Goal: Transaction & Acquisition: Purchase product/service

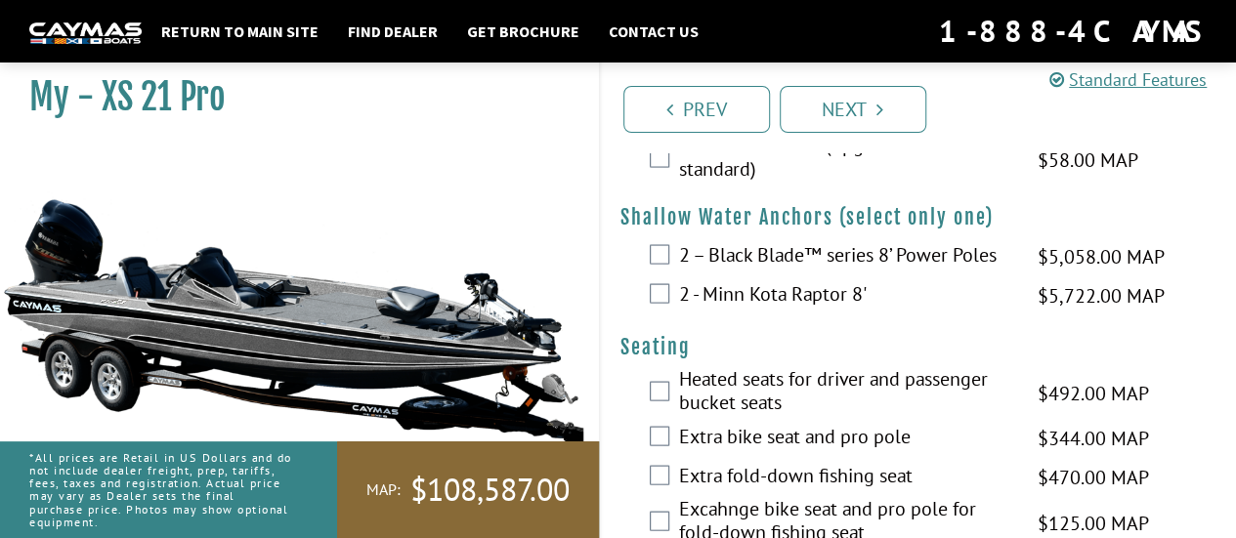
scroll to position [1836, 0]
click at [658, 261] on div "2 – Black Blade™ series 8’ Power Poles $5,058.00 MAP $5,972.00 MSRP" at bounding box center [919, 254] width 636 height 39
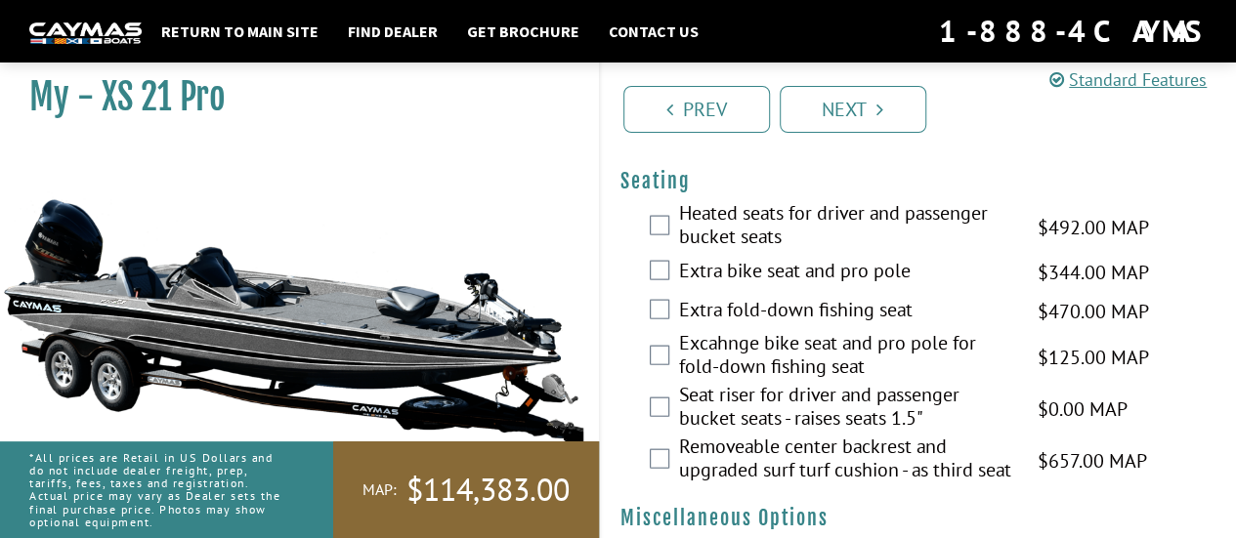
scroll to position [2017, 0]
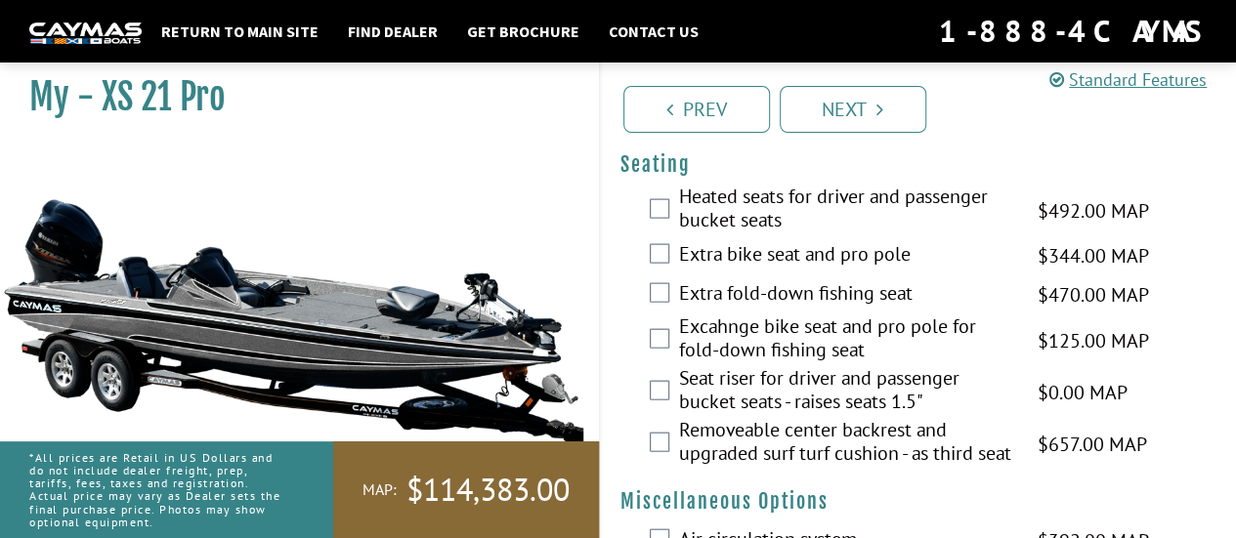
click at [668, 193] on div "Heated seats for driver and passenger bucket seats $492.00 MAP $581.00 MSRP" at bounding box center [919, 211] width 636 height 52
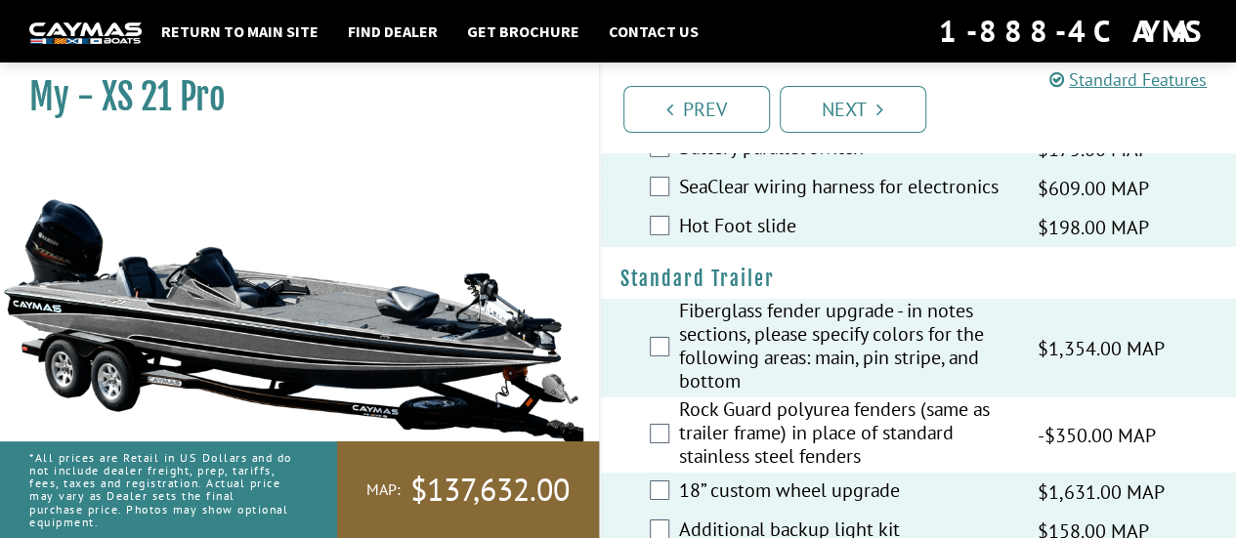
scroll to position [2877, 0]
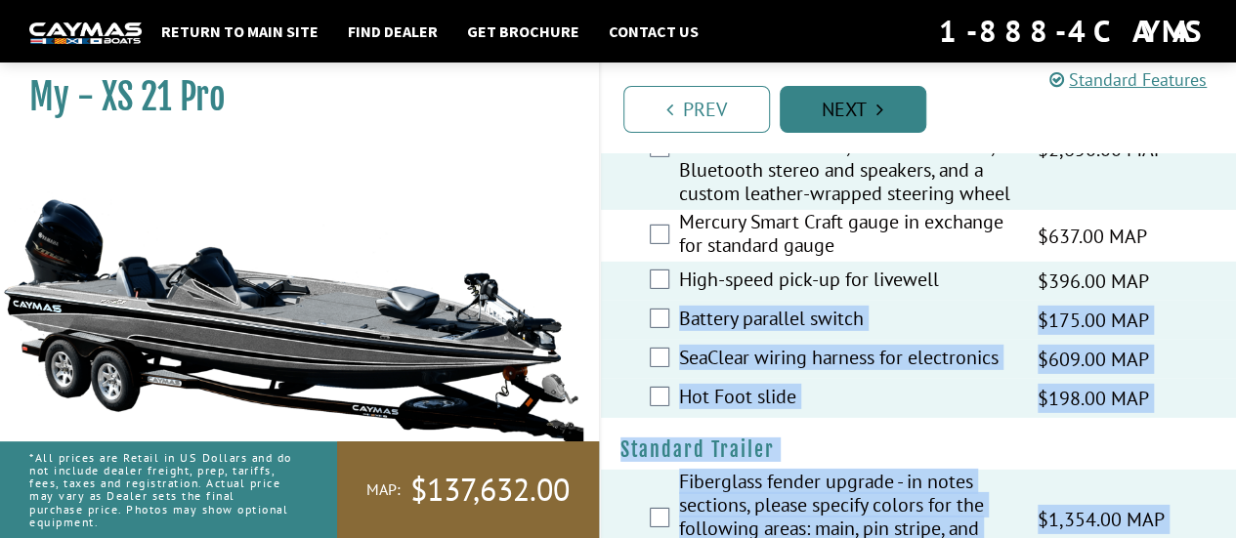
drag, startPoint x: 653, startPoint y: 359, endPoint x: 883, endPoint y: 105, distance: 343.1
click at [889, 110] on link "Next" at bounding box center [852, 109] width 147 height 47
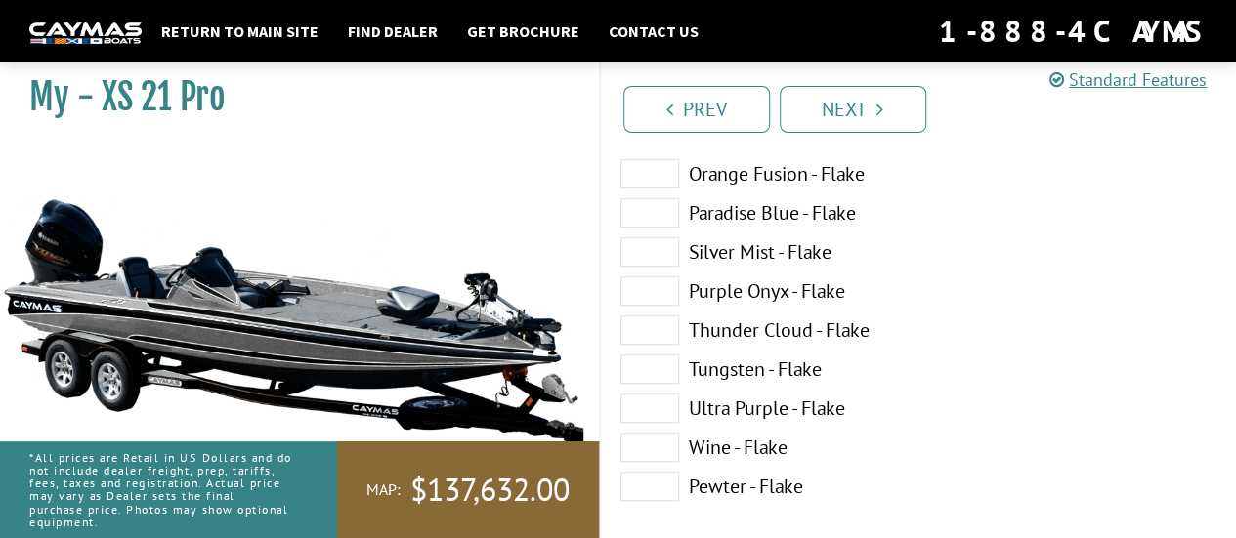
scroll to position [494, 0]
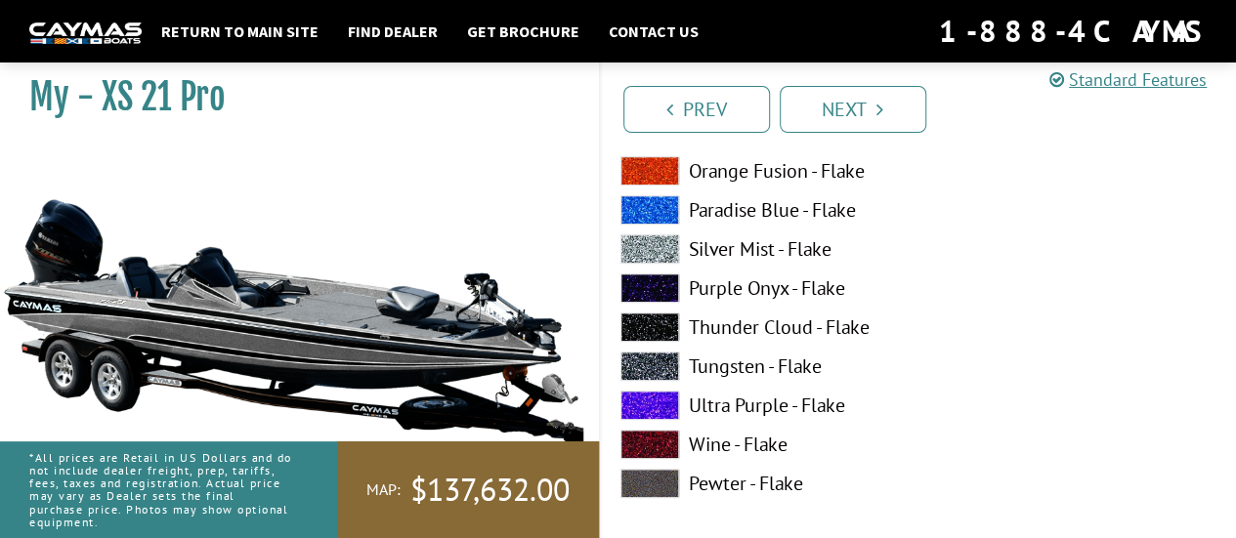
click at [641, 365] on span at bounding box center [649, 366] width 59 height 29
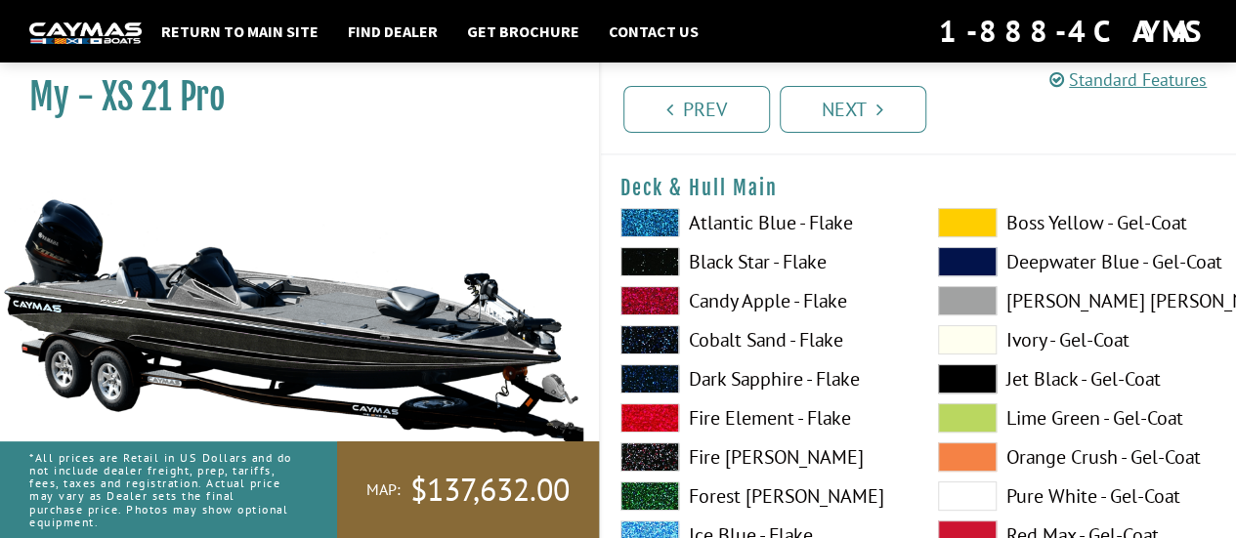
scroll to position [51, 0]
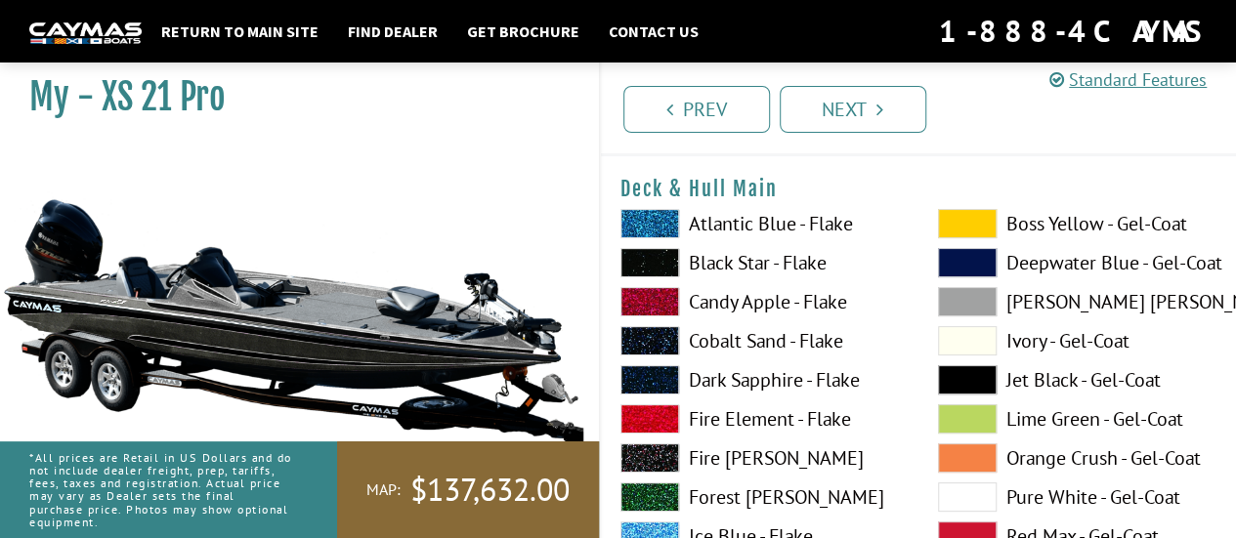
click at [643, 344] on span at bounding box center [649, 340] width 59 height 29
click at [660, 263] on span at bounding box center [649, 262] width 59 height 29
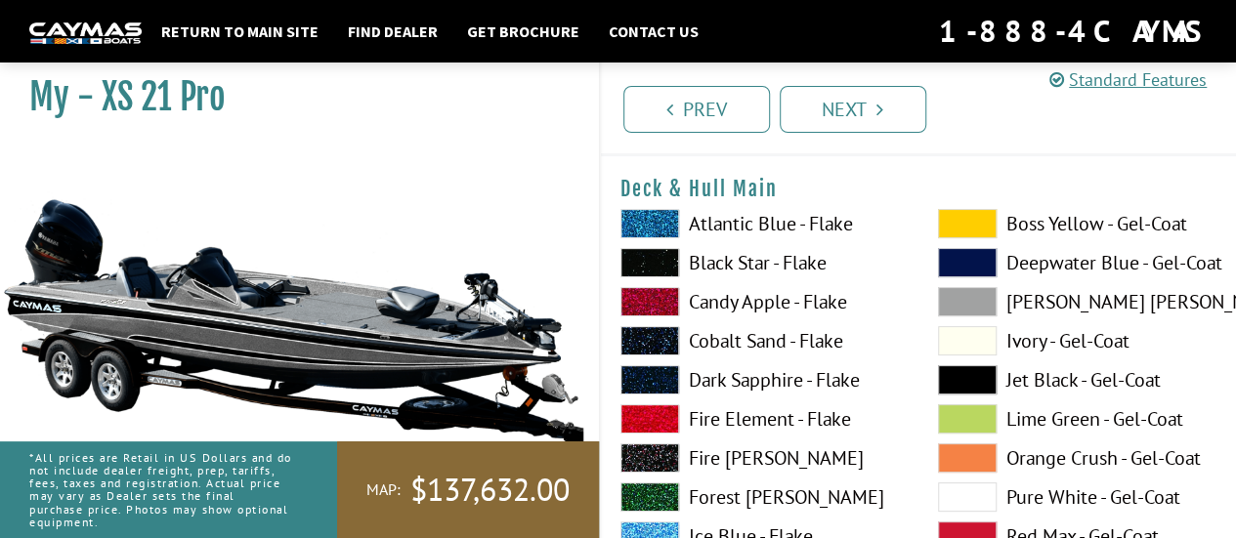
click at [660, 263] on span at bounding box center [649, 262] width 59 height 29
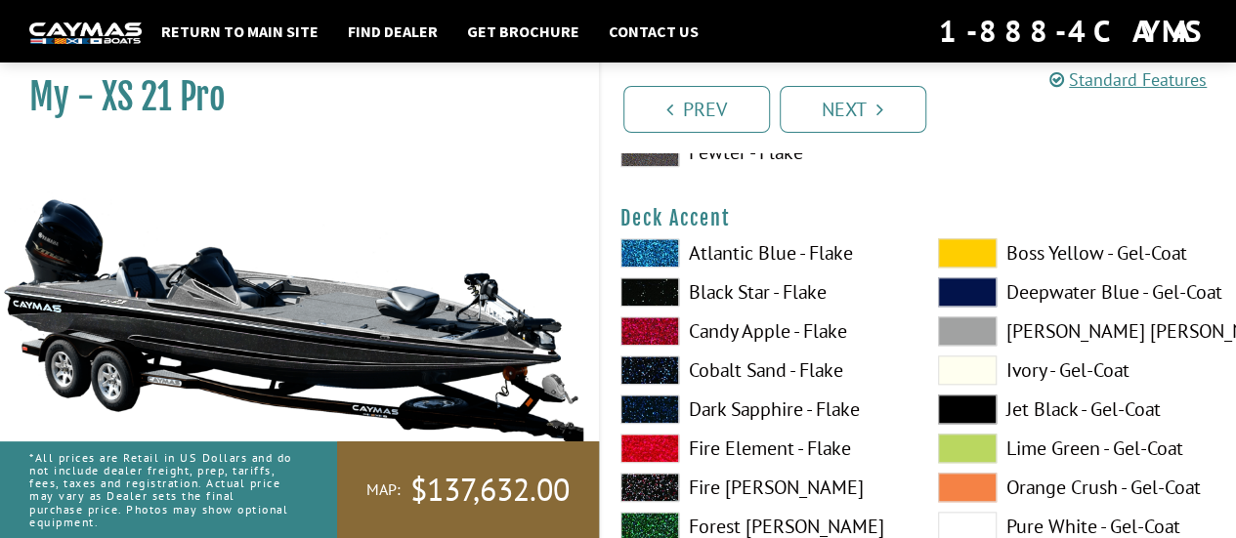
scroll to position [860, 0]
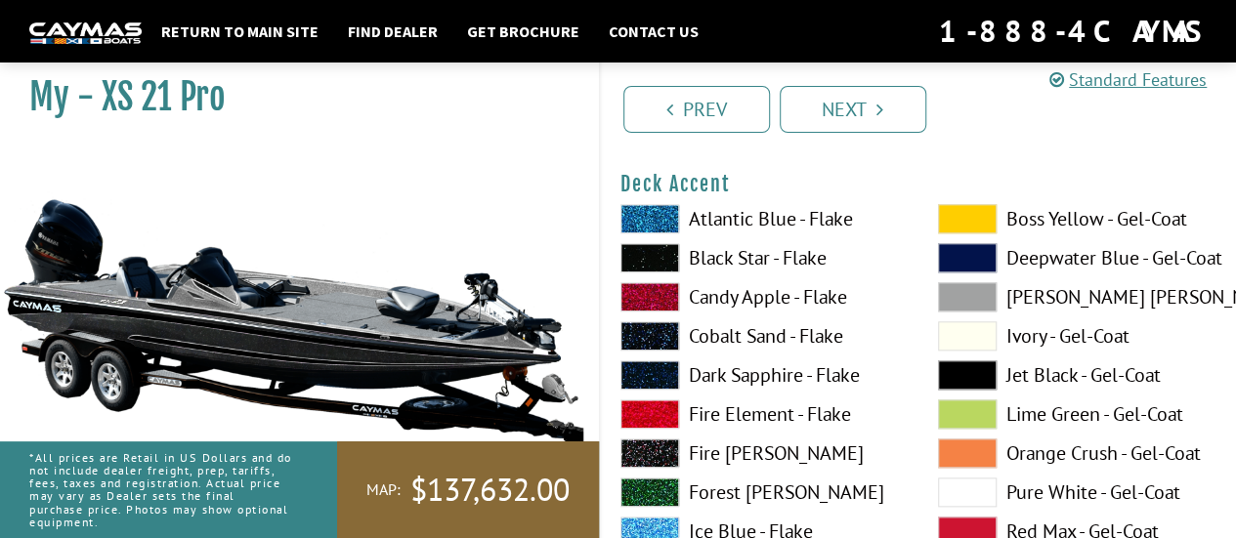
click at [641, 256] on span at bounding box center [649, 257] width 59 height 29
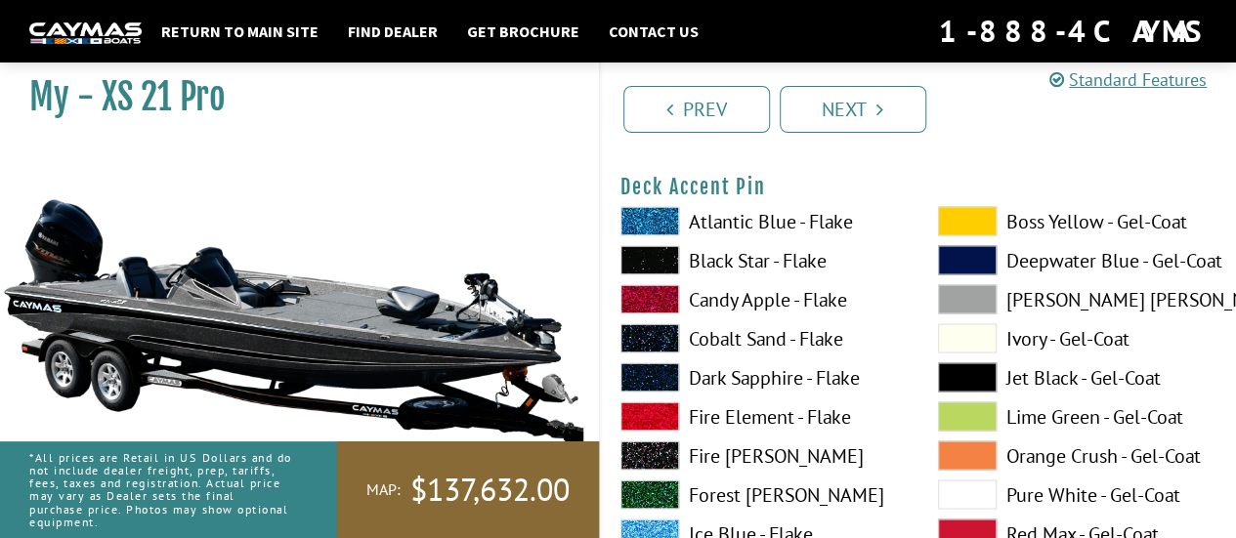
scroll to position [1663, 0]
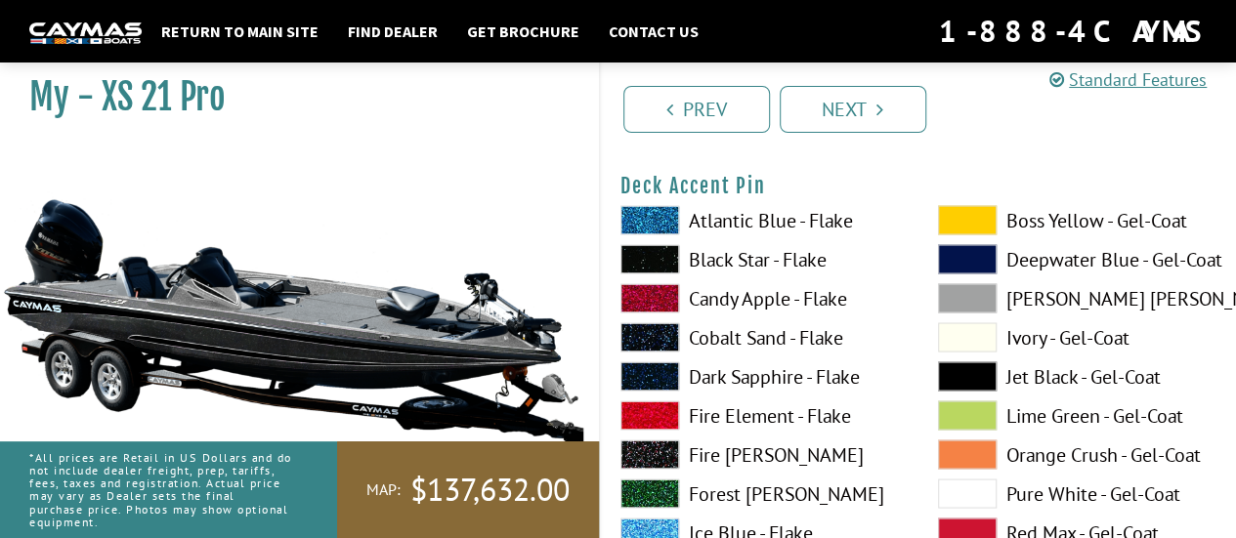
click at [641, 256] on span at bounding box center [649, 258] width 59 height 29
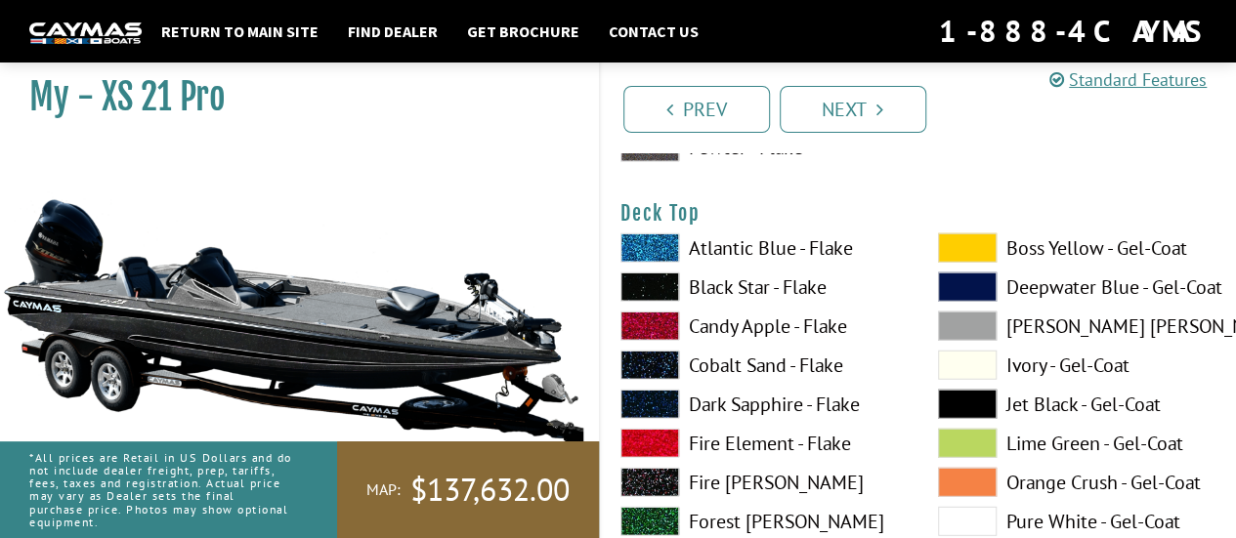
scroll to position [2487, 0]
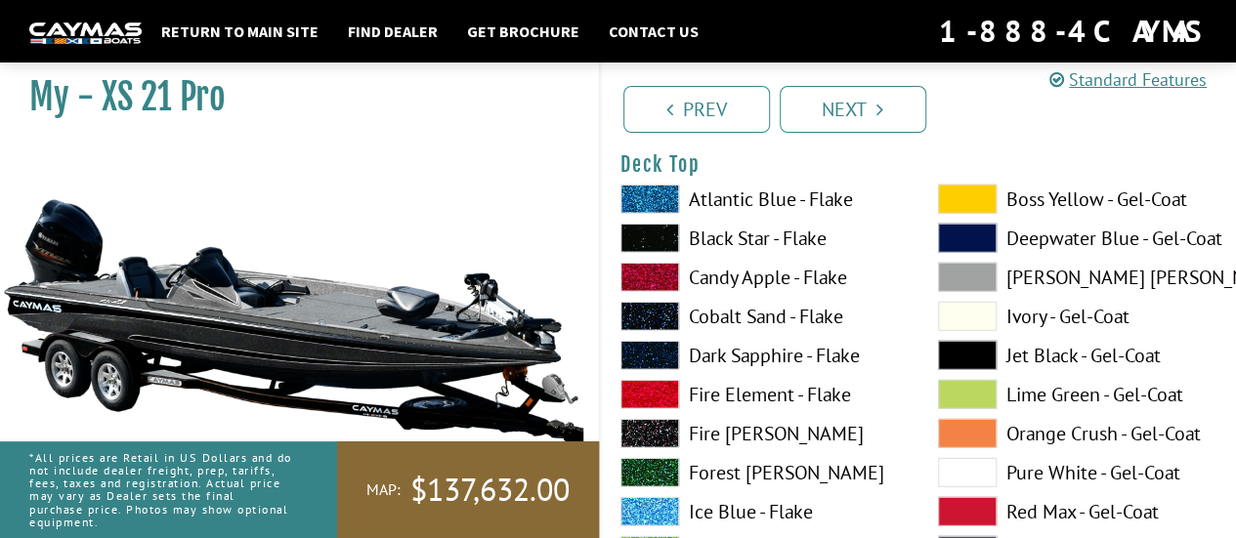
click at [639, 230] on span at bounding box center [649, 238] width 59 height 29
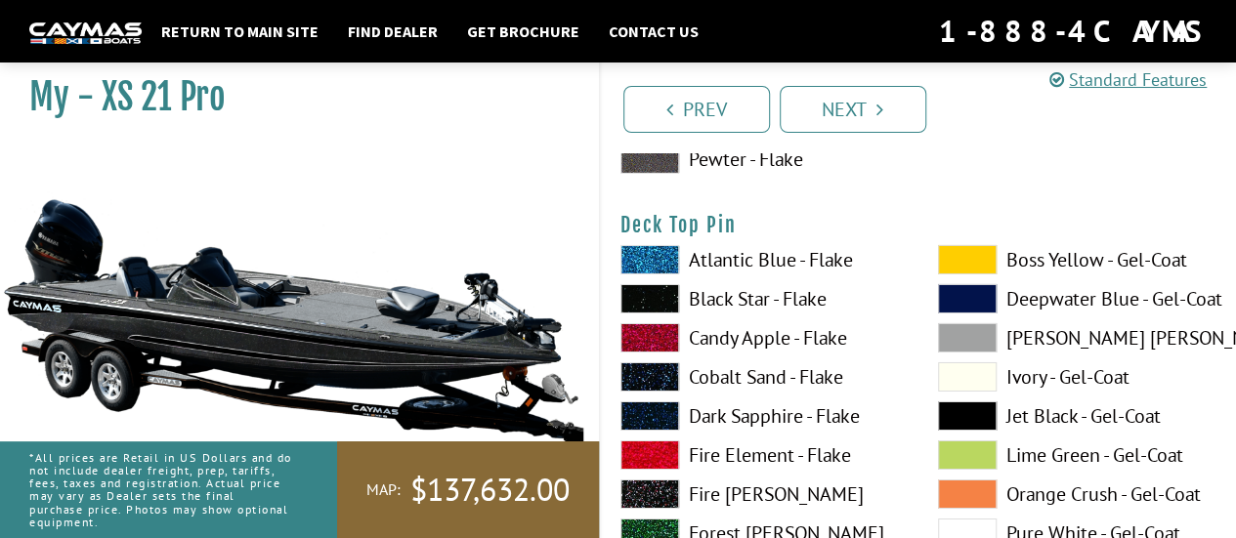
scroll to position [3240, 0]
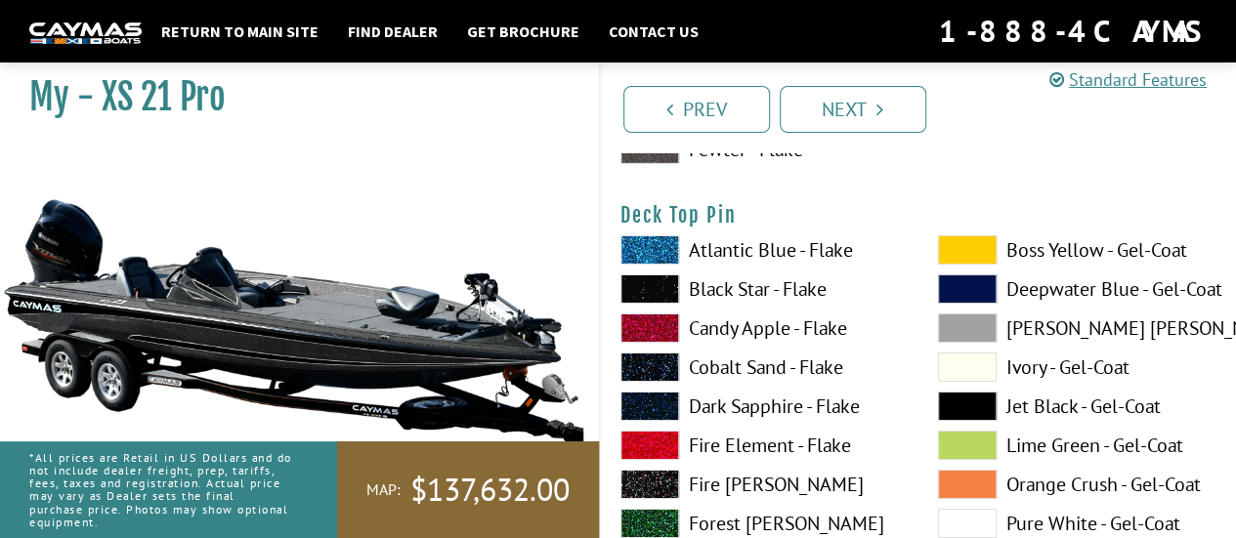
click at [645, 277] on span at bounding box center [649, 288] width 59 height 29
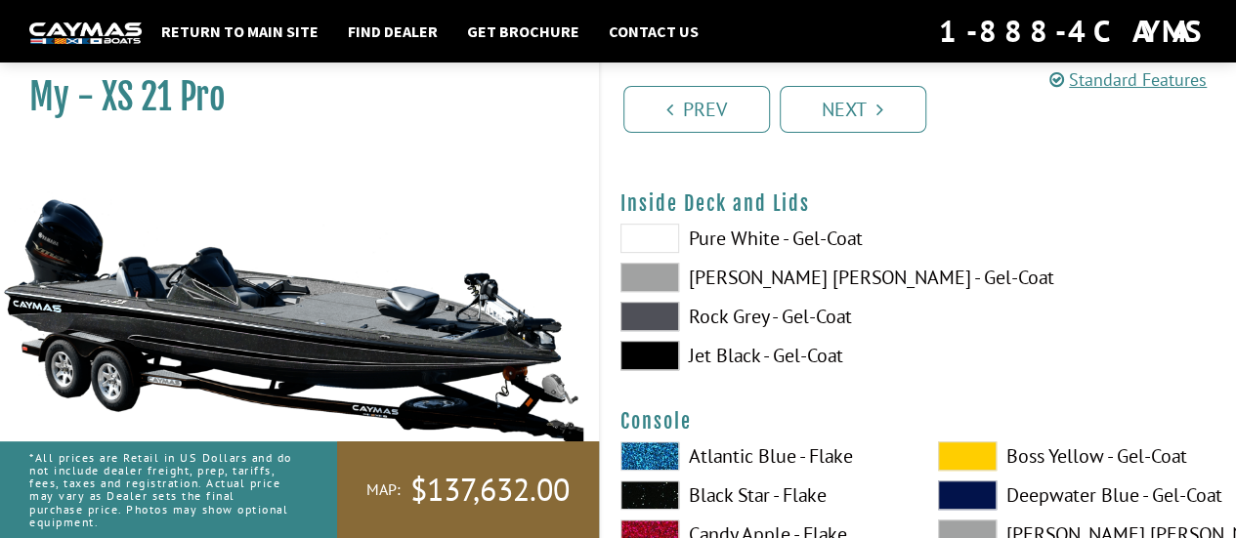
scroll to position [4058, 0]
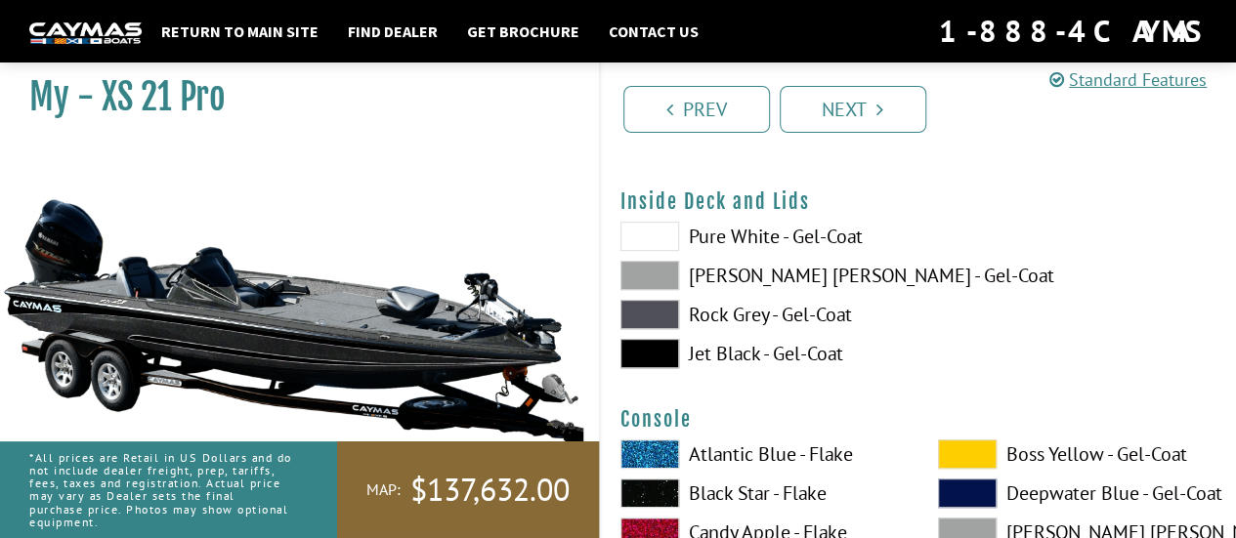
click at [654, 350] on span at bounding box center [649, 353] width 59 height 29
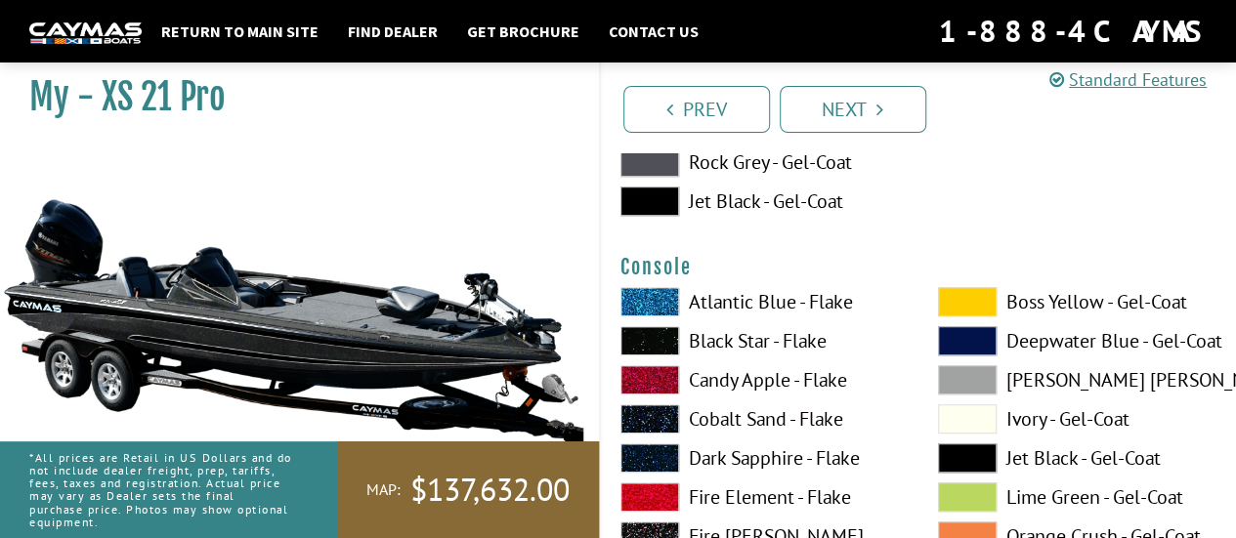
scroll to position [4211, 0]
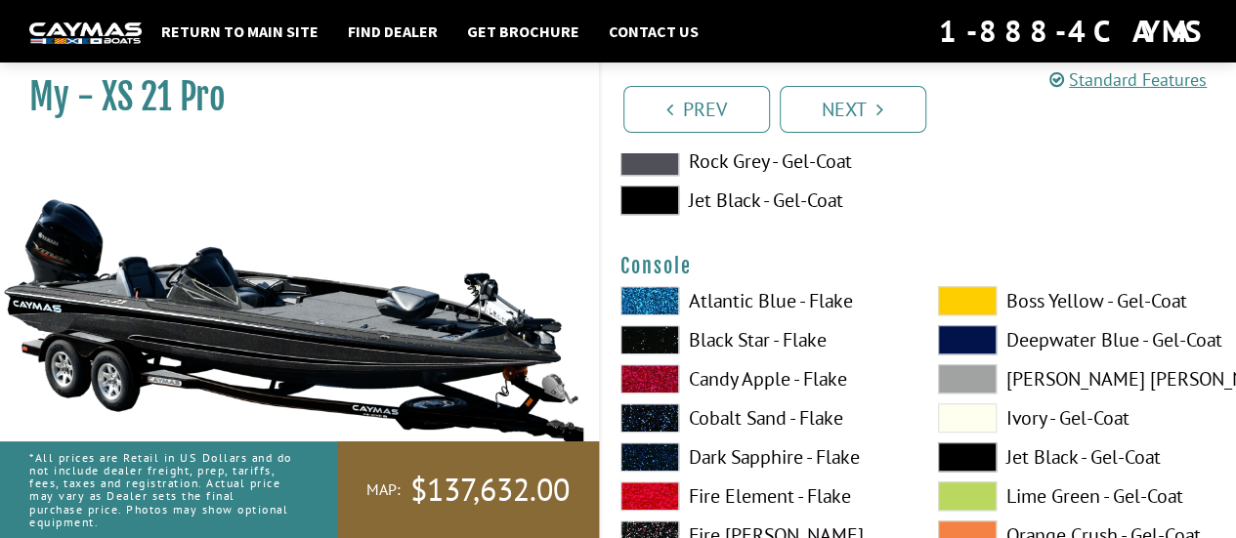
click at [656, 336] on span at bounding box center [649, 339] width 59 height 29
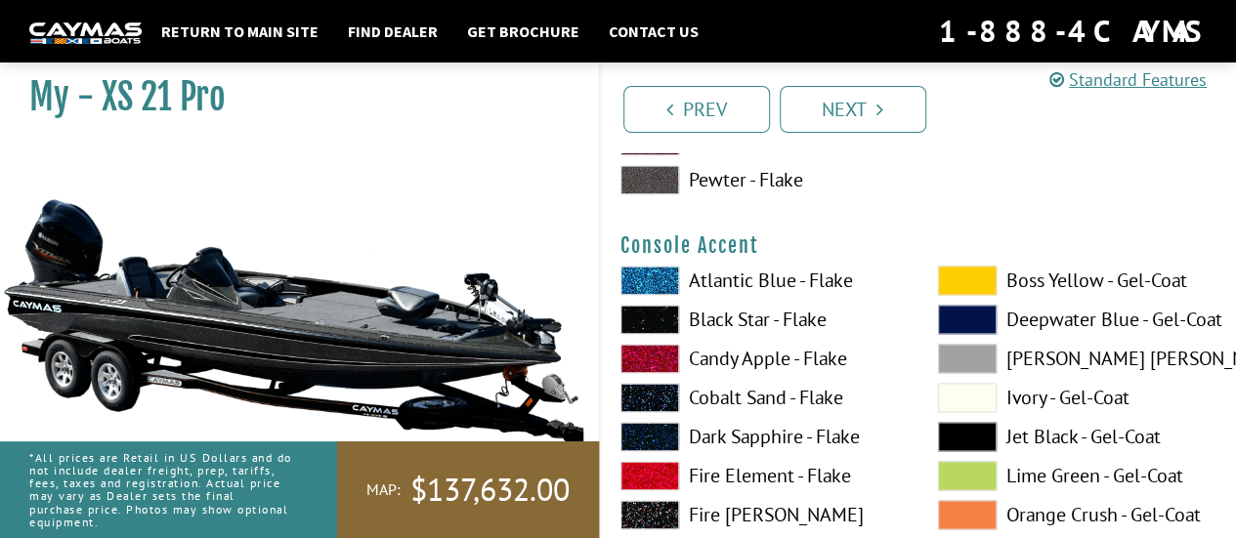
scroll to position [5040, 0]
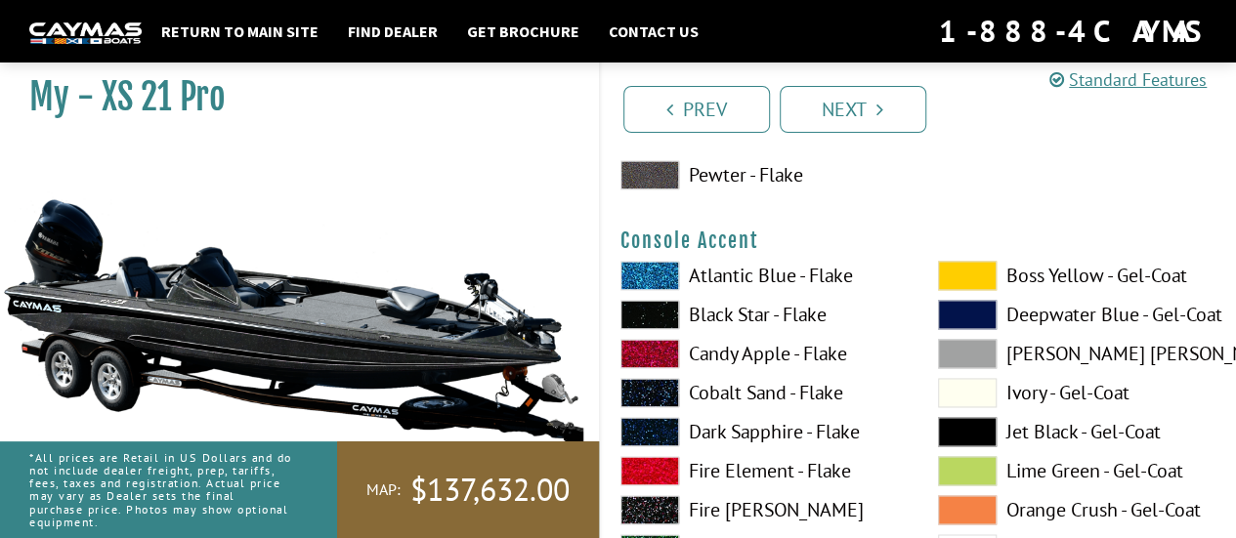
click at [656, 316] on span at bounding box center [649, 314] width 59 height 29
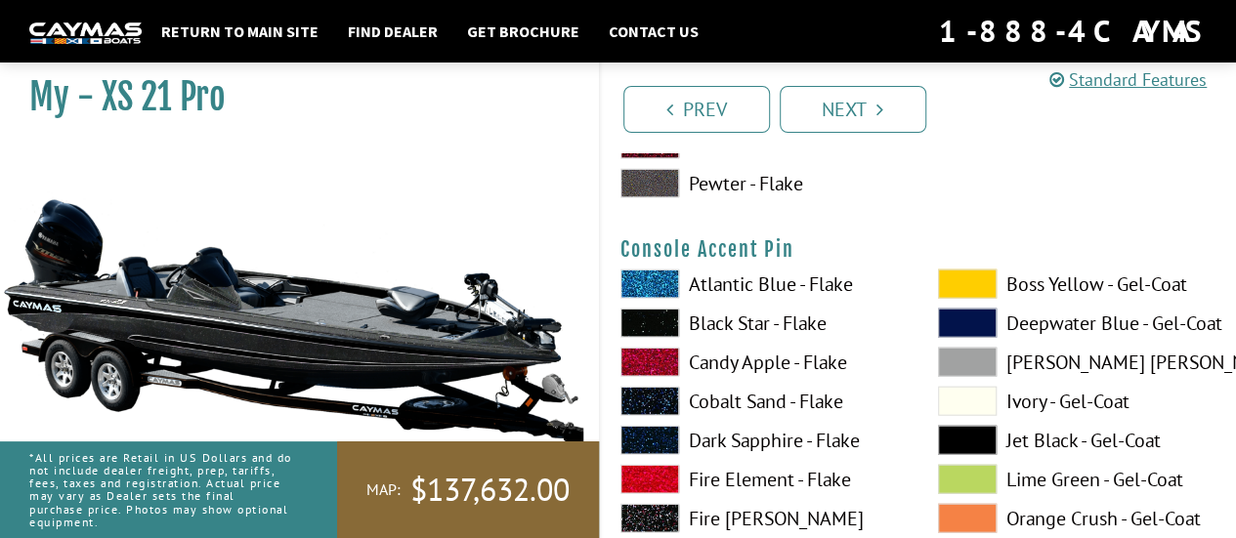
scroll to position [5836, 0]
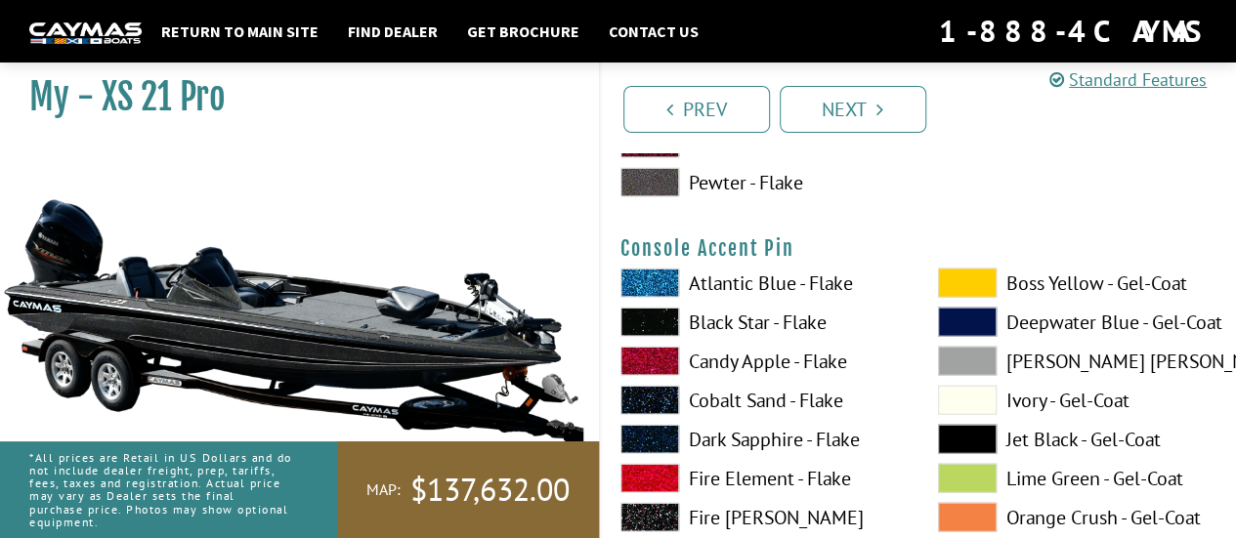
click at [653, 316] on span at bounding box center [649, 322] width 59 height 29
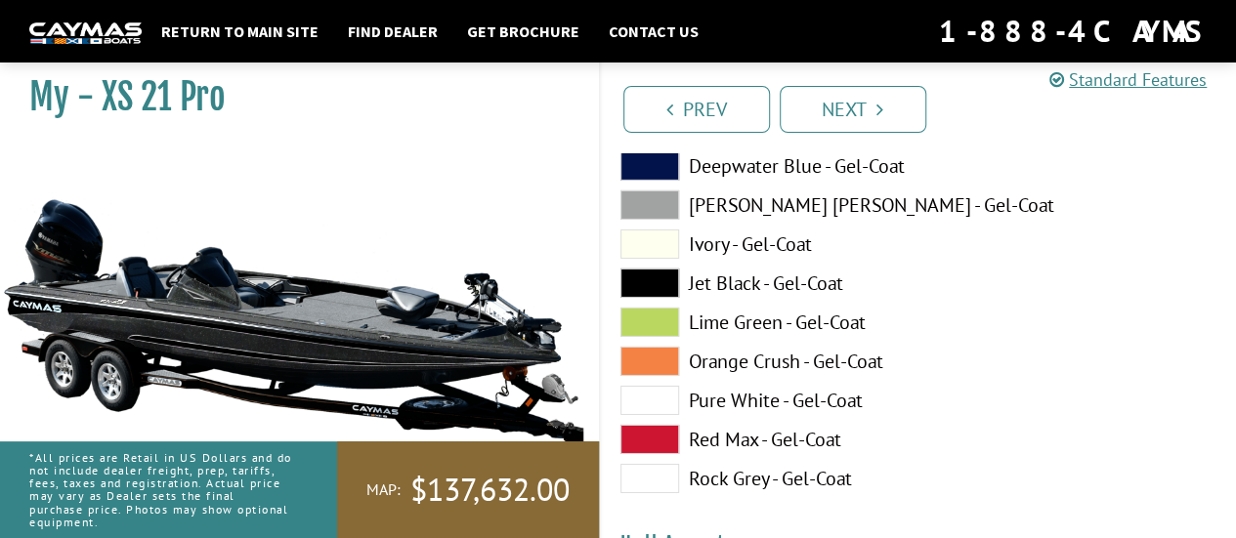
scroll to position [6804, 0]
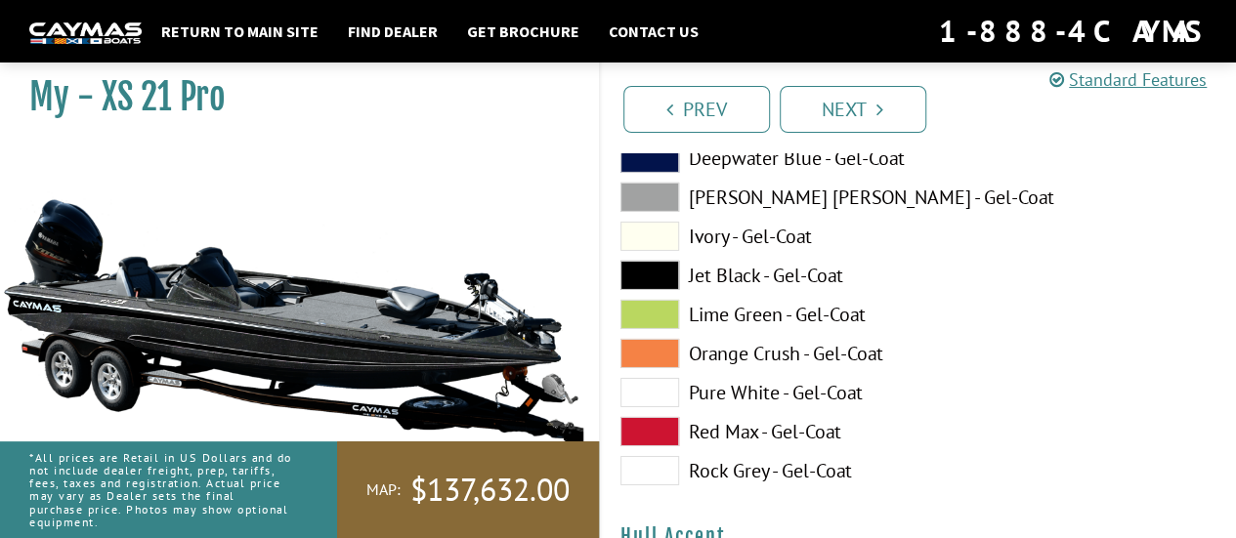
click at [651, 402] on span at bounding box center [649, 392] width 59 height 29
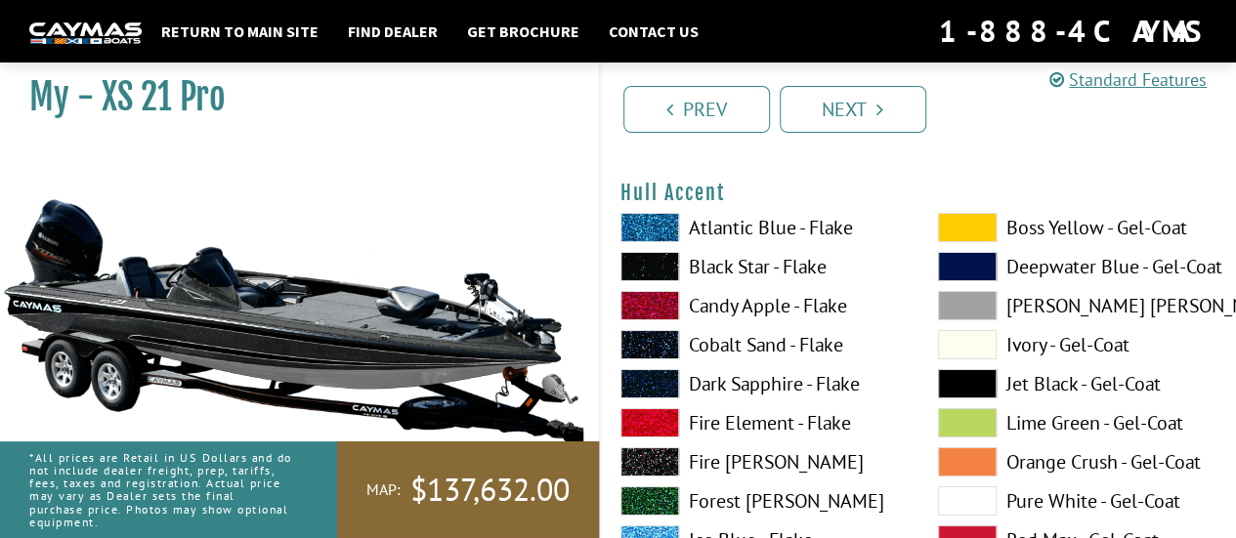
scroll to position [7151, 0]
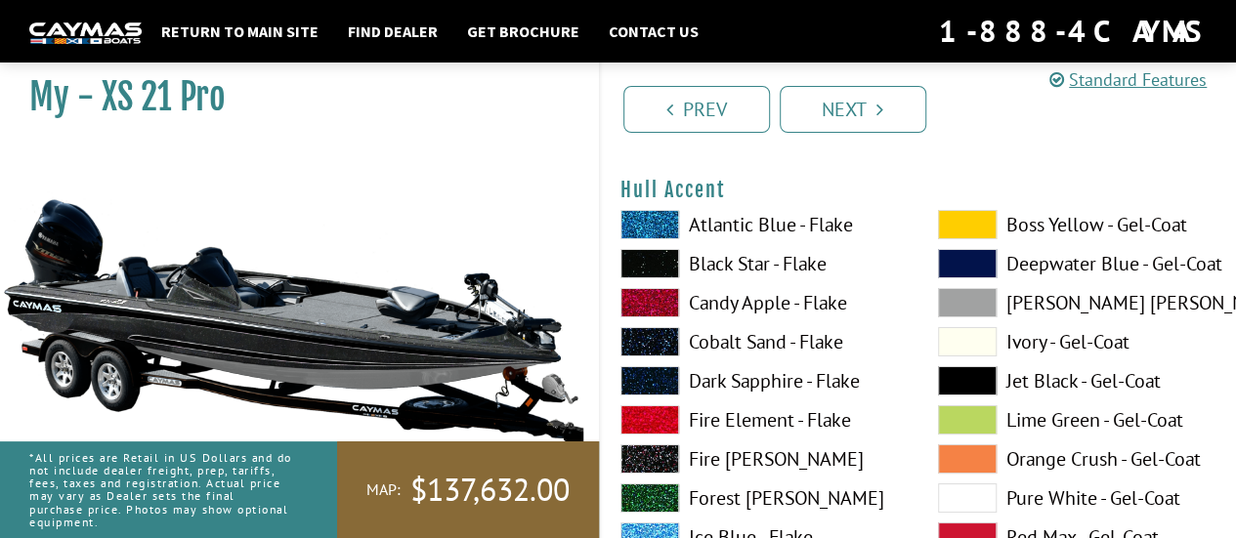
click at [660, 253] on span at bounding box center [649, 263] width 59 height 29
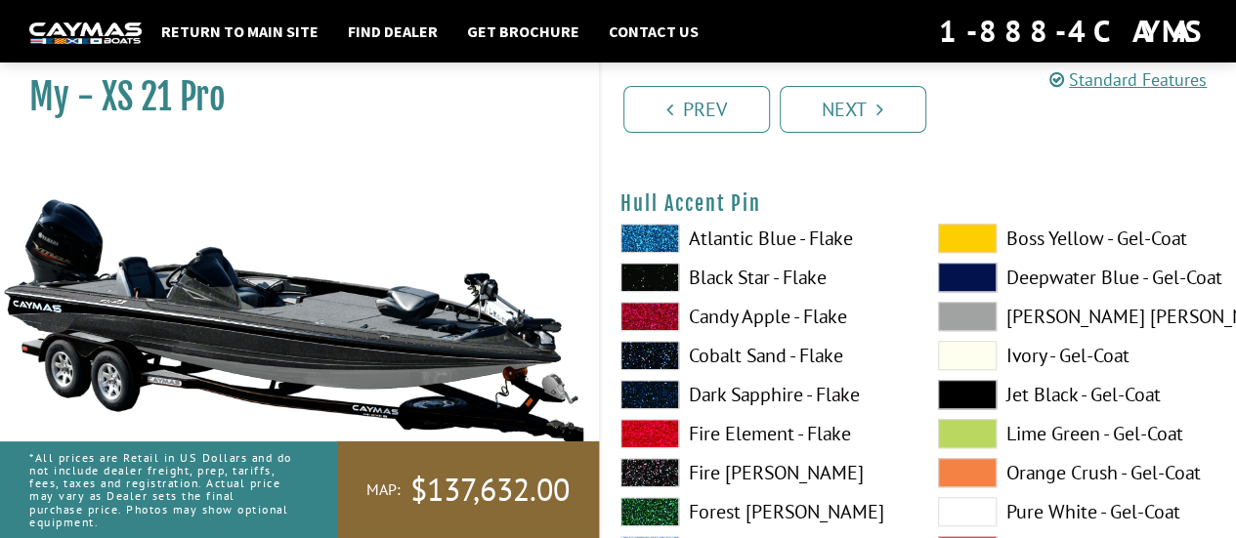
scroll to position [7952, 0]
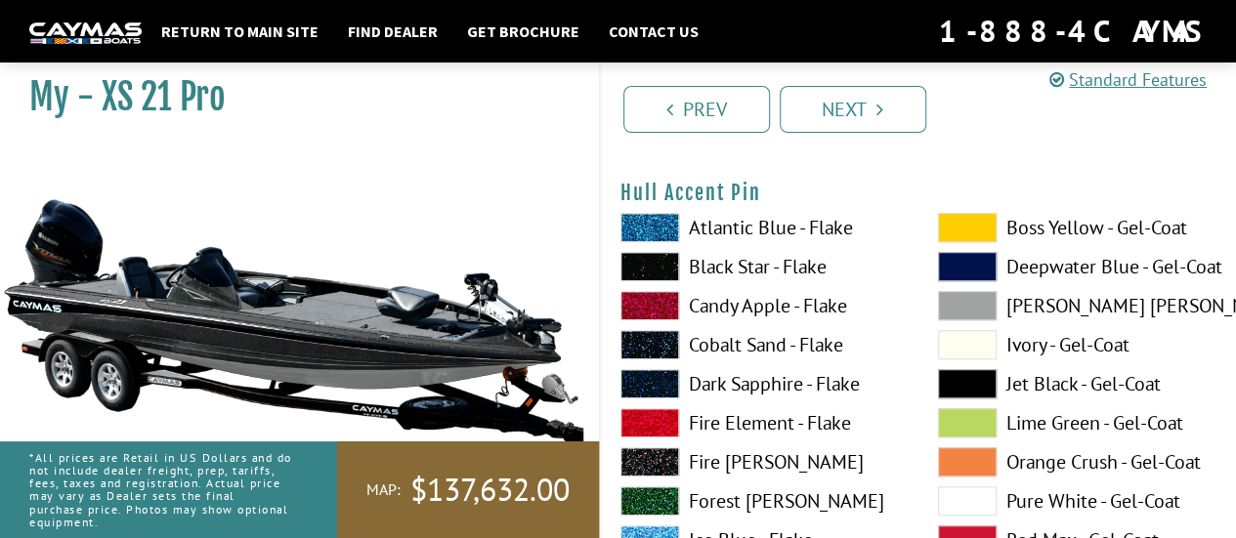
click at [660, 253] on span at bounding box center [649, 266] width 59 height 29
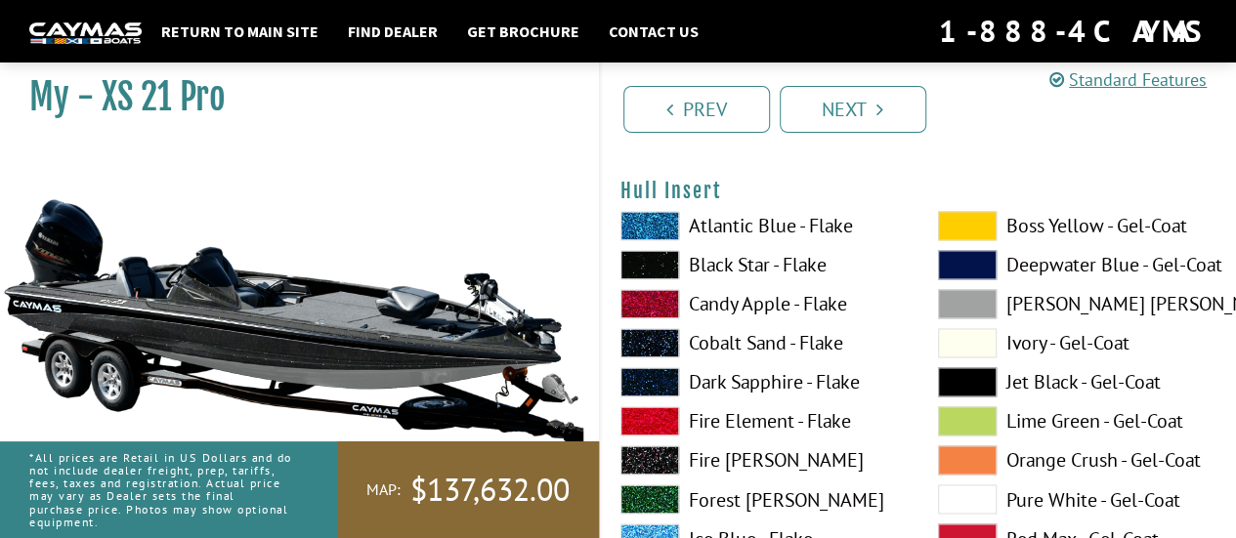
scroll to position [8767, 0]
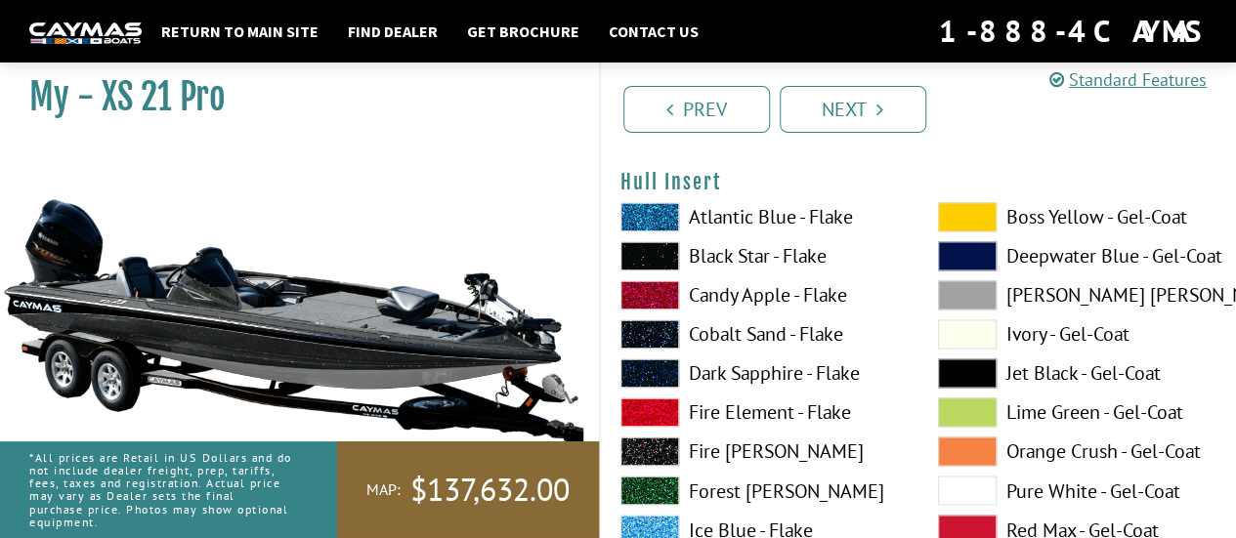
click at [660, 253] on span at bounding box center [649, 255] width 59 height 29
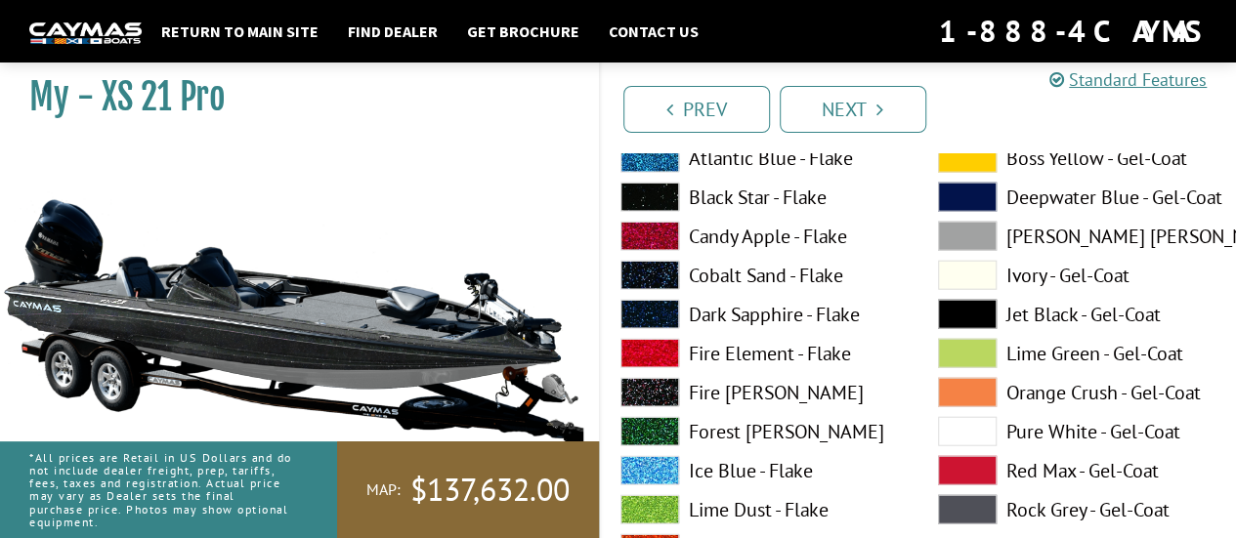
scroll to position [9630, 0]
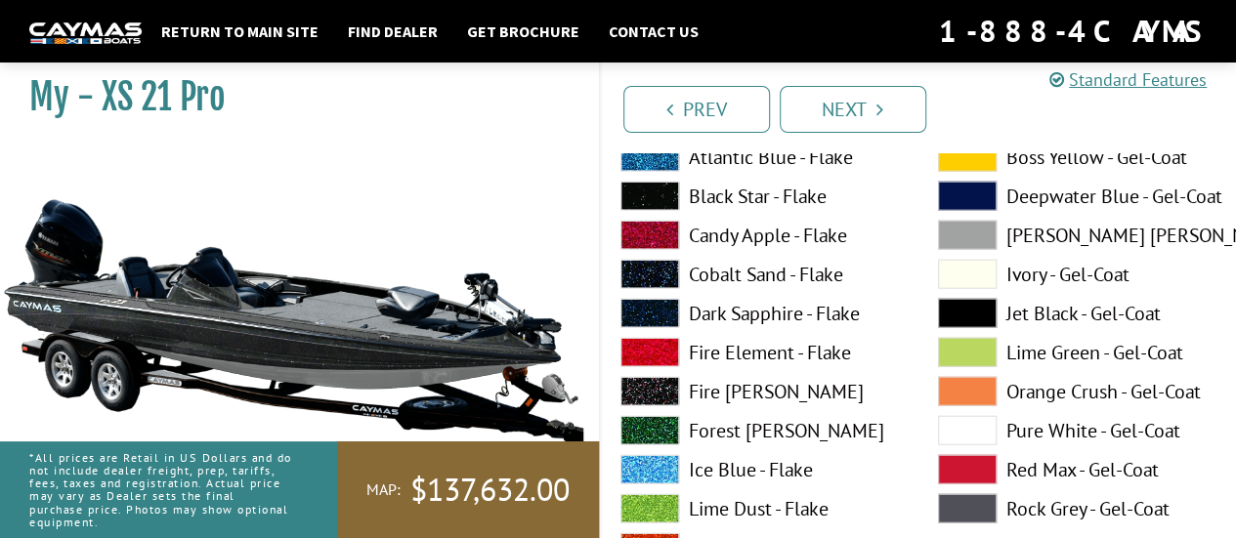
click at [650, 196] on span at bounding box center [649, 196] width 59 height 29
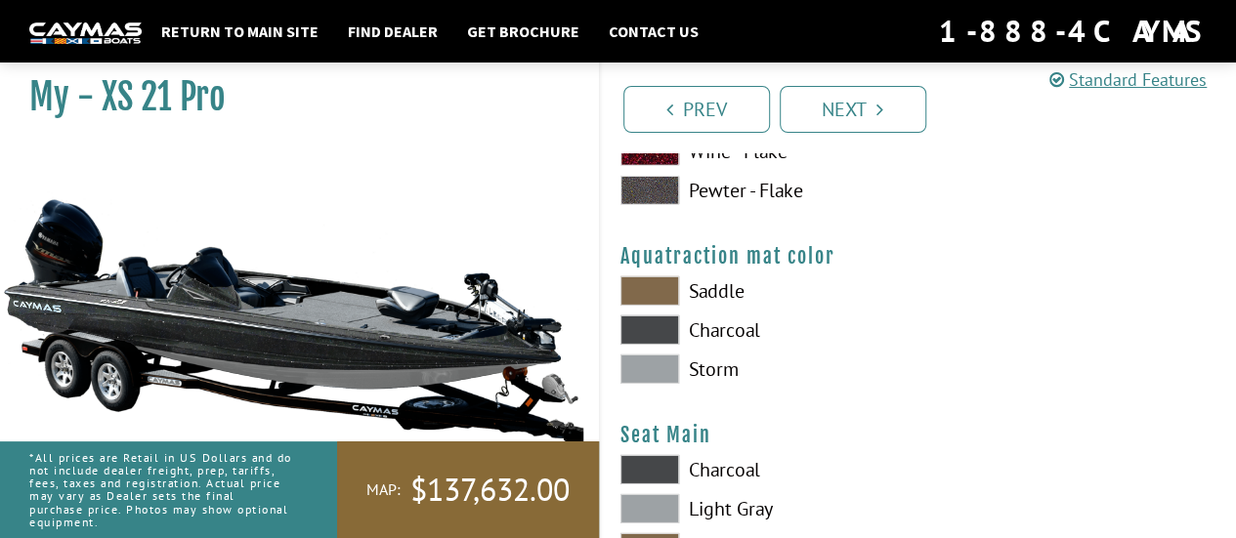
scroll to position [10328, 0]
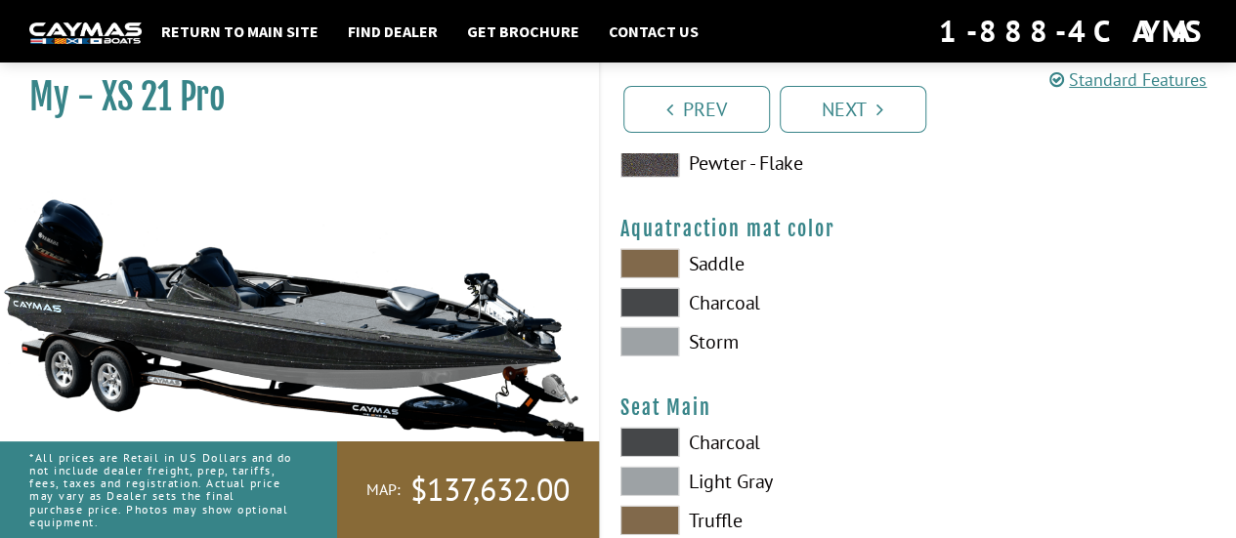
click at [645, 302] on span at bounding box center [649, 302] width 59 height 29
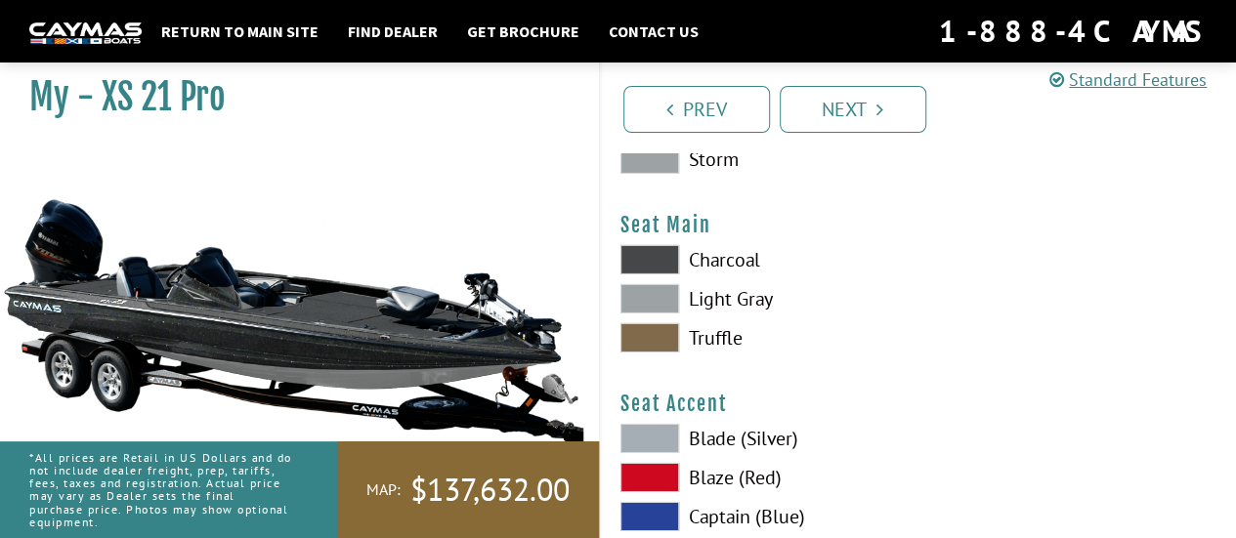
scroll to position [10511, 0]
click at [654, 257] on span at bounding box center [649, 258] width 59 height 29
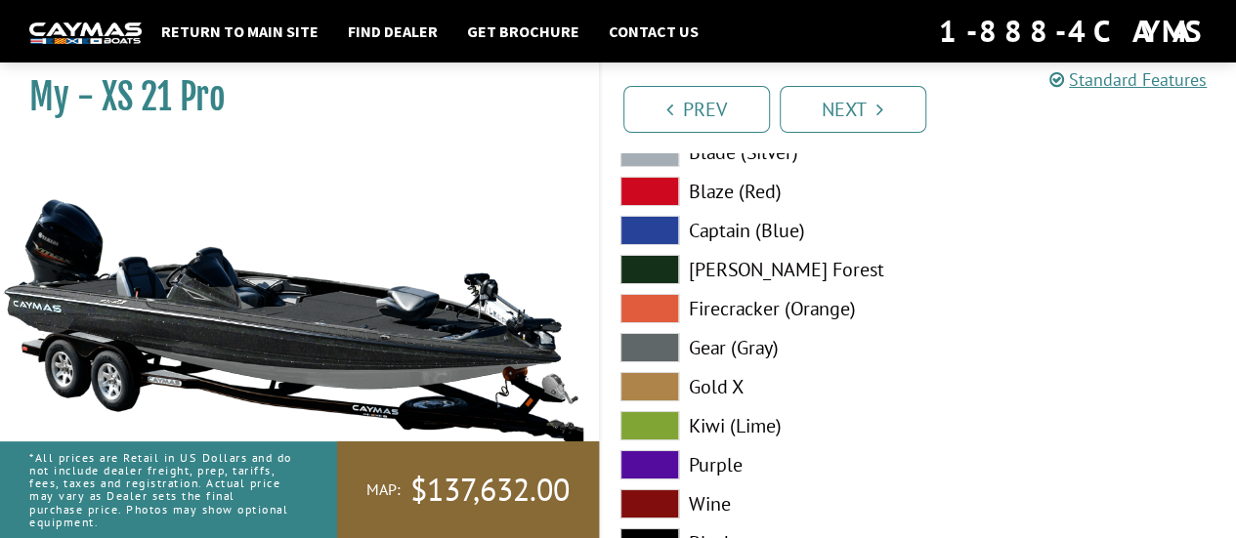
scroll to position [10904, 0]
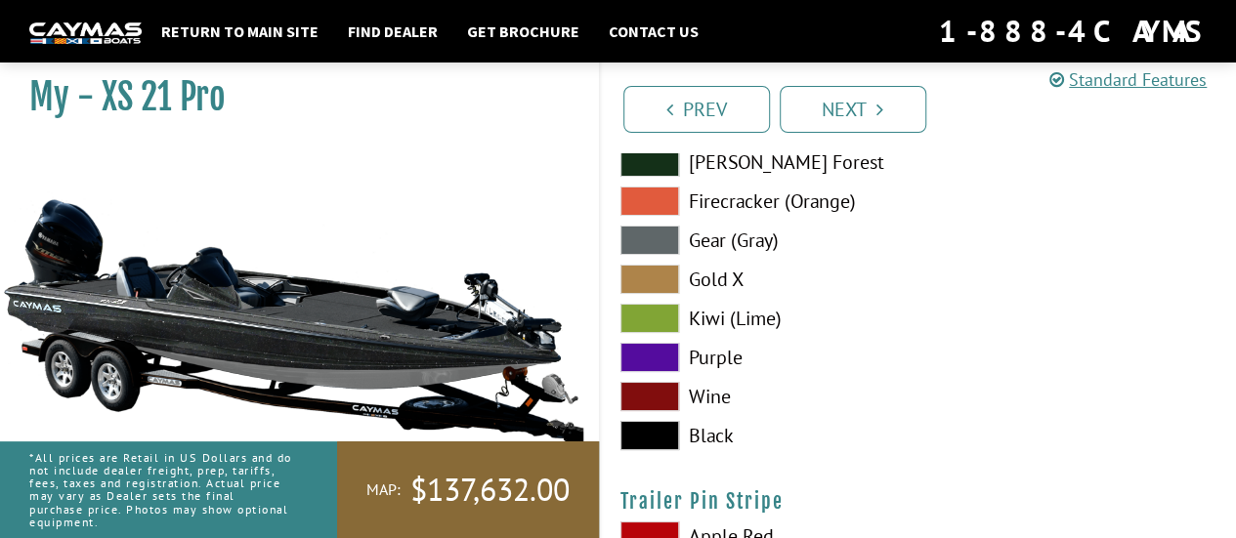
click at [649, 422] on span at bounding box center [649, 435] width 59 height 29
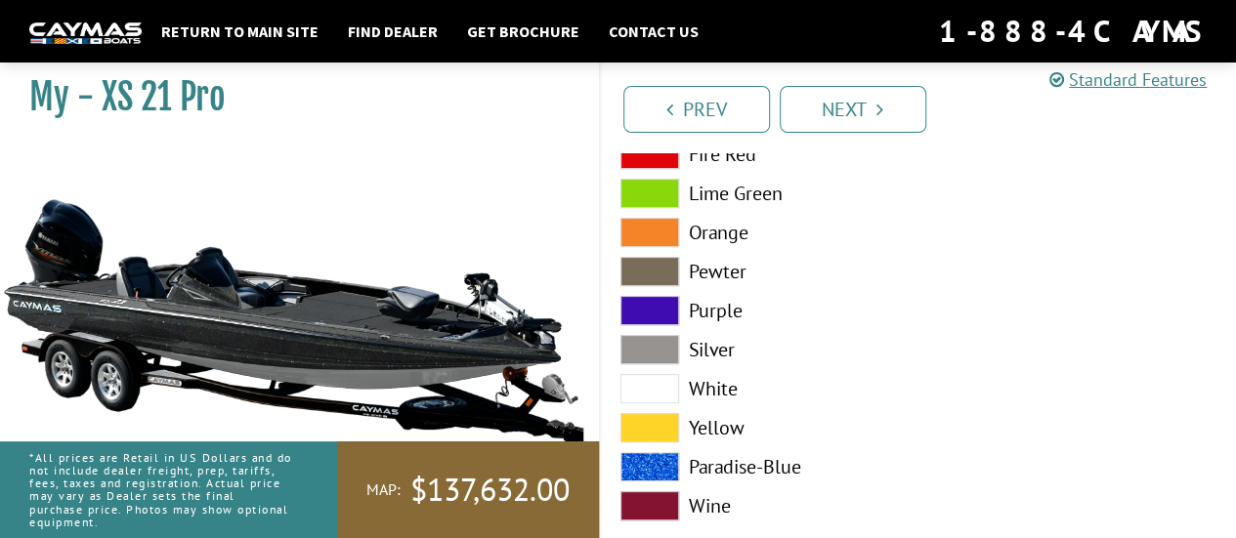
scroll to position [11309, 0]
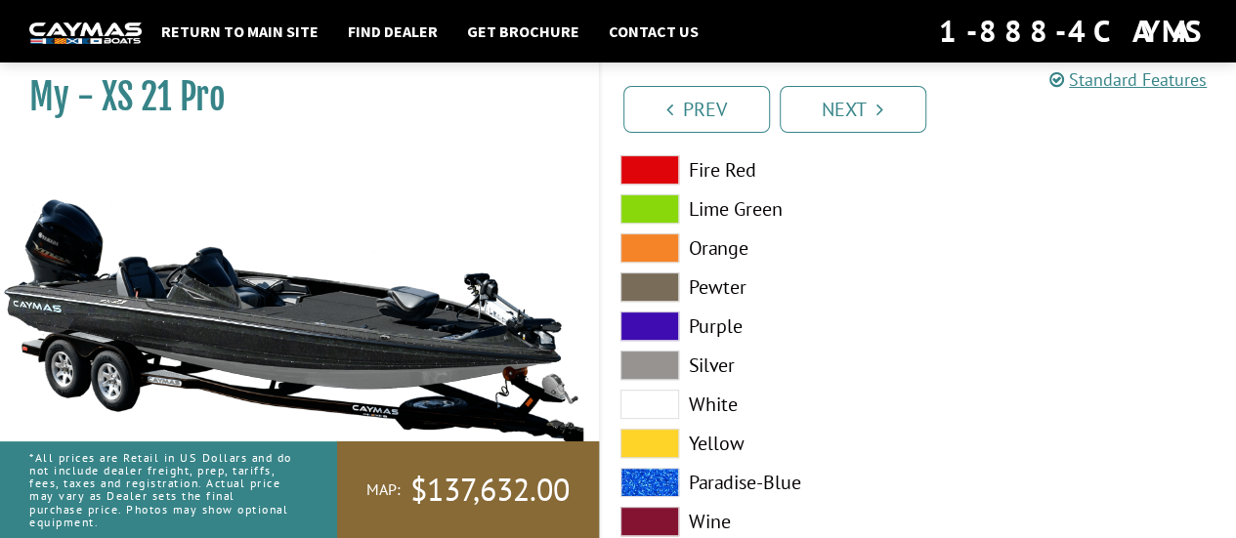
click at [651, 377] on div "Apple Red Fire Red [GEOGRAPHIC_DATA] Orange Pewter Purple" at bounding box center [759, 331] width 317 height 430
click at [645, 398] on span at bounding box center [649, 404] width 59 height 29
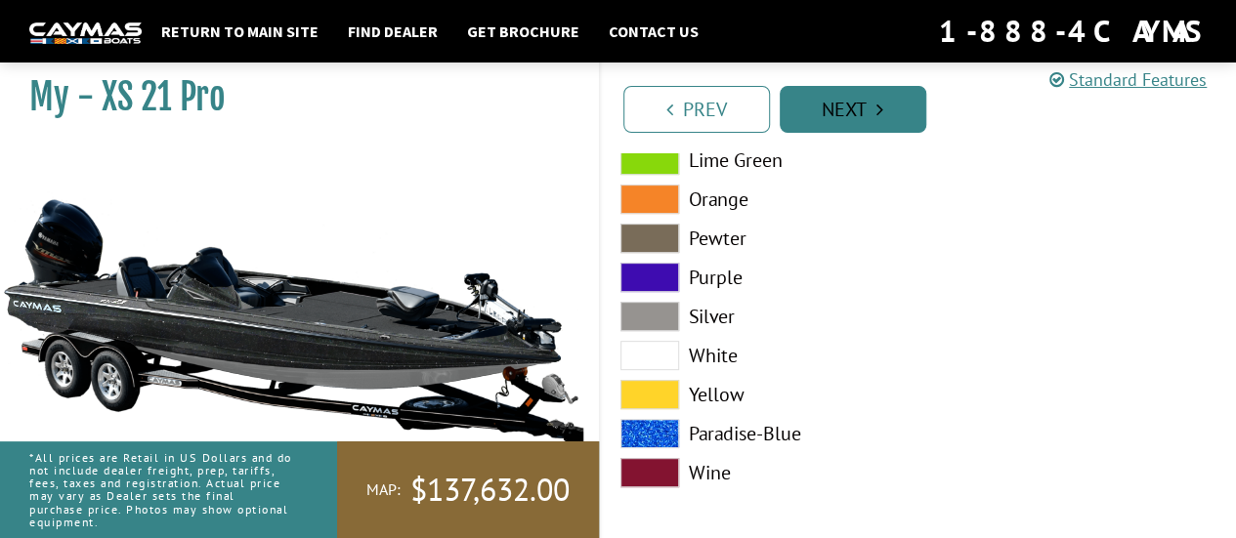
click at [865, 118] on link "Next" at bounding box center [852, 109] width 147 height 47
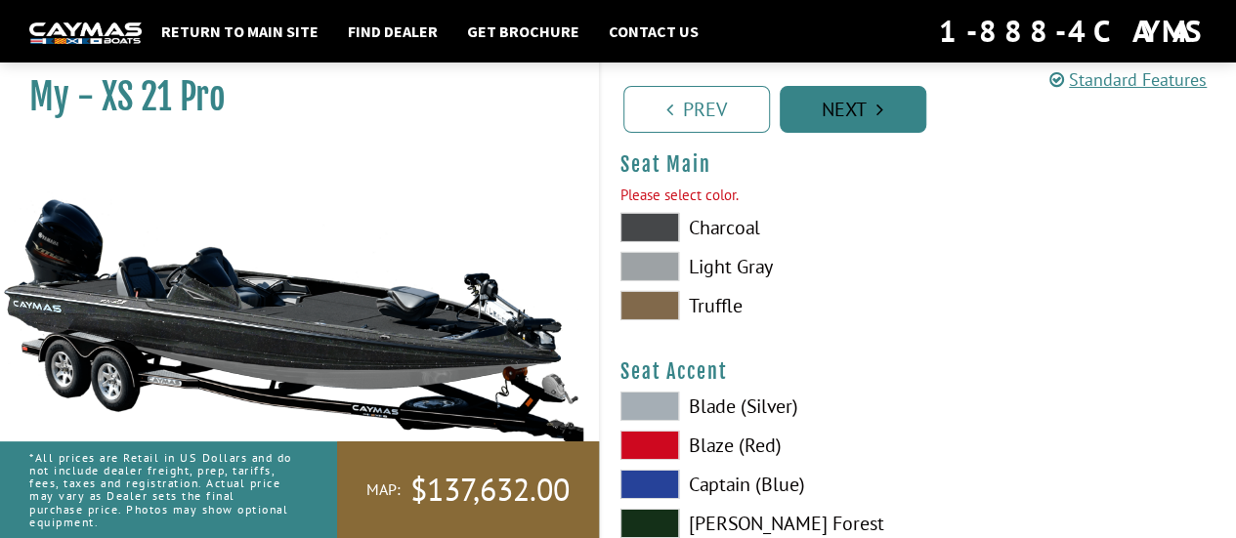
scroll to position [10555, 0]
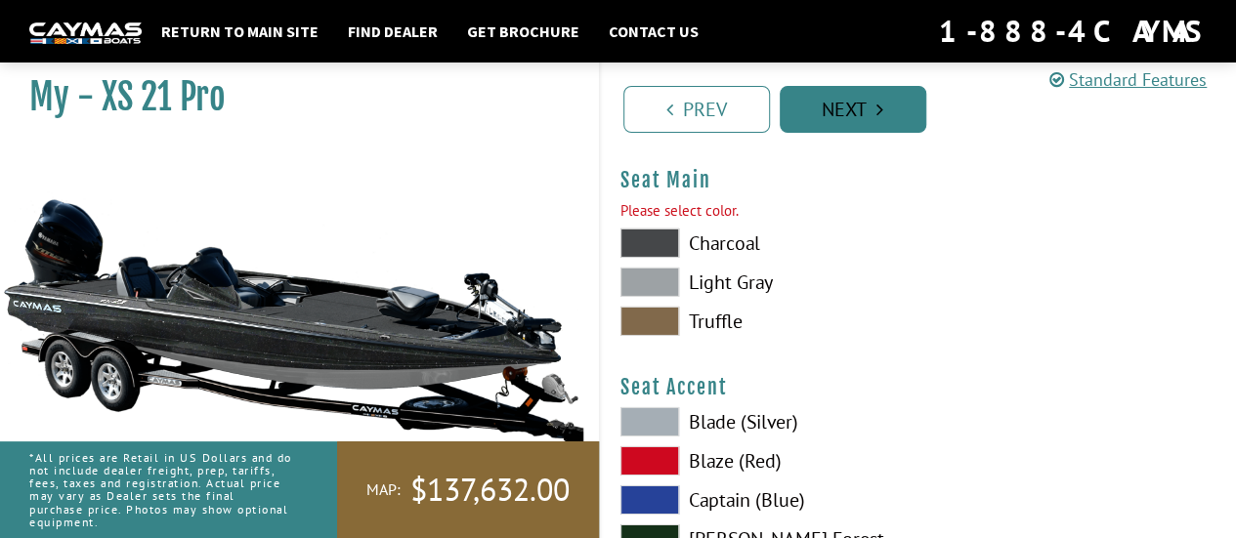
click at [865, 118] on link "Next" at bounding box center [852, 109] width 147 height 47
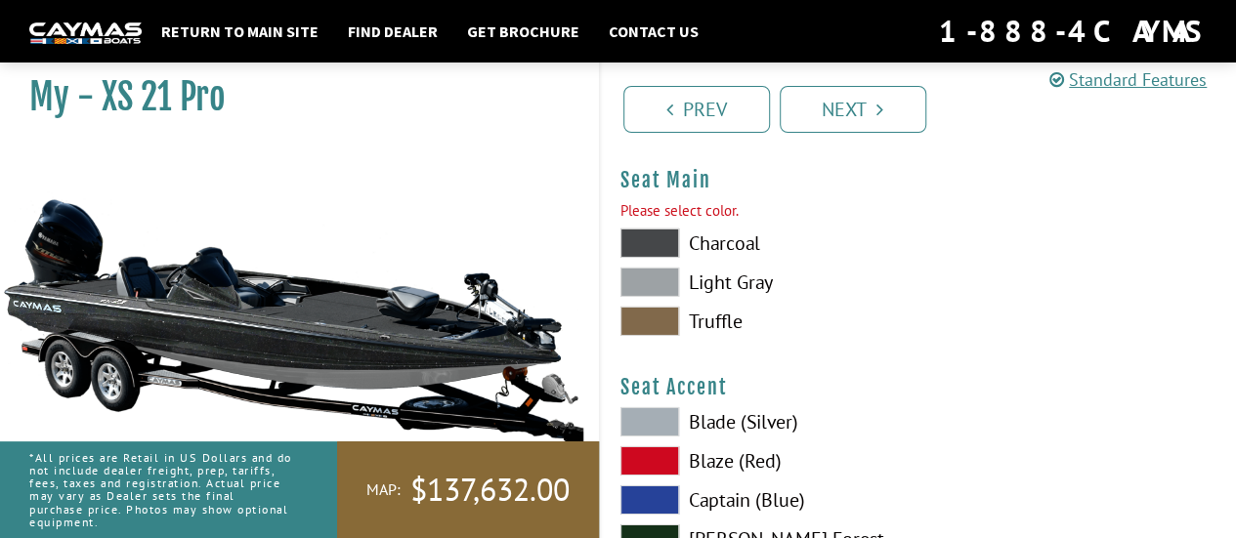
click at [660, 236] on span at bounding box center [649, 243] width 59 height 29
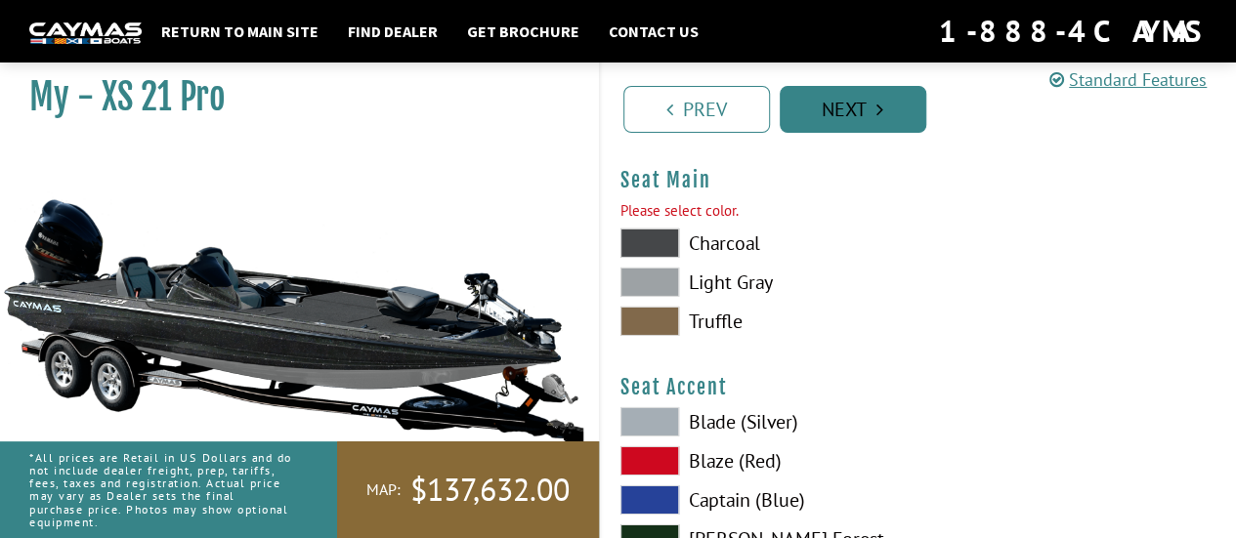
click at [842, 119] on link "Next" at bounding box center [852, 109] width 147 height 47
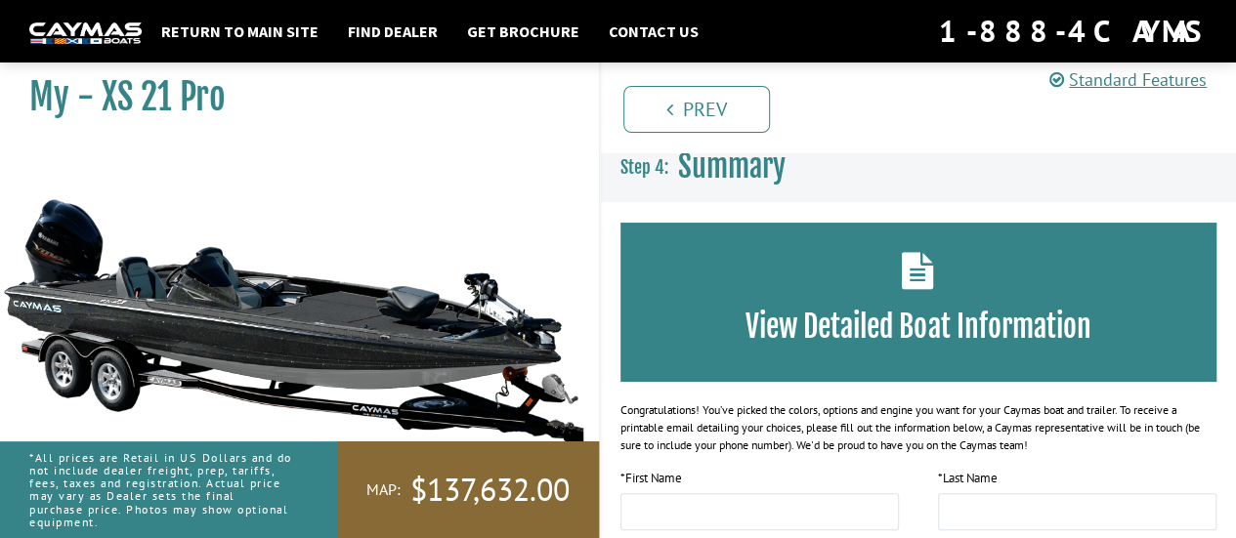
scroll to position [0, 0]
